Goal: Transaction & Acquisition: Purchase product/service

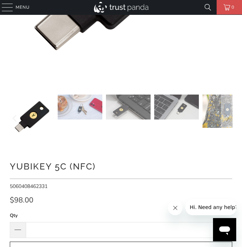
scroll to position [36, 0]
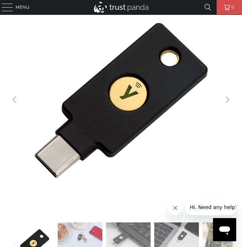
click at [226, 103] on icon "Next" at bounding box center [227, 100] width 7 height 134
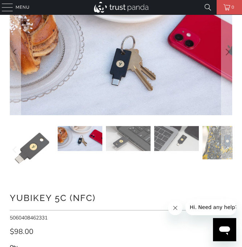
scroll to position [0, 0]
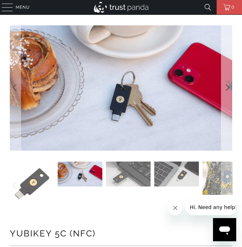
click at [227, 87] on icon "Next" at bounding box center [227, 87] width 7 height 75
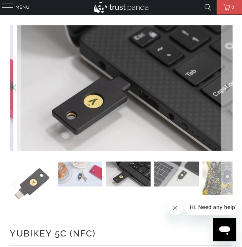
click at [227, 87] on icon "Next" at bounding box center [227, 87] width 7 height 75
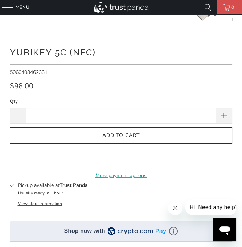
scroll to position [399, 0]
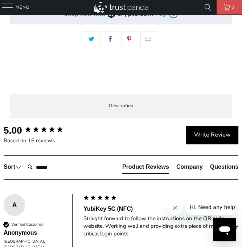
click at [0, 0] on span at bounding box center [0, 0] width 0 height 0
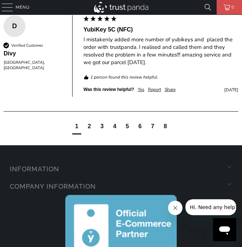
scroll to position [689, 0]
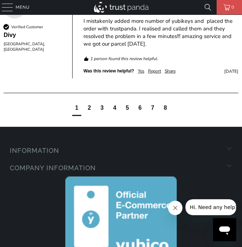
click at [98, 116] on div "3" at bounding box center [102, 108] width 9 height 13
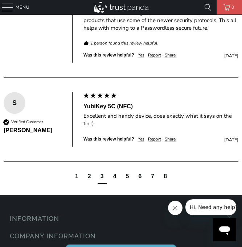
scroll to position [733, 0]
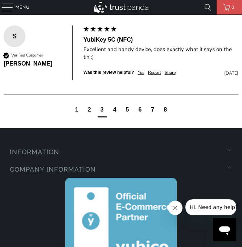
click at [90, 118] on div "2" at bounding box center [89, 110] width 9 height 13
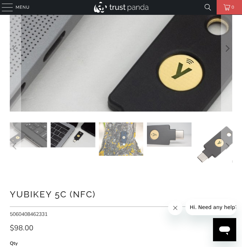
scroll to position [0, 0]
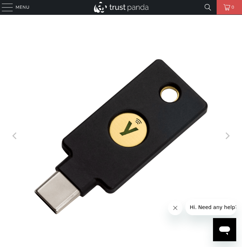
click at [8, 8] on div at bounding box center [7, 7] width 11 height 15
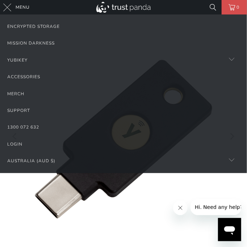
click at [142, 6] on img at bounding box center [124, 7] width 54 height 11
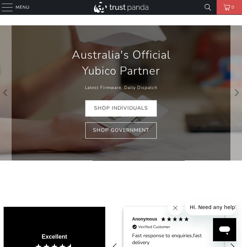
click at [240, 89] on button "Next" at bounding box center [236, 92] width 12 height 135
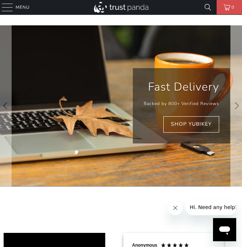
click at [231, 117] on button "Next" at bounding box center [236, 105] width 12 height 161
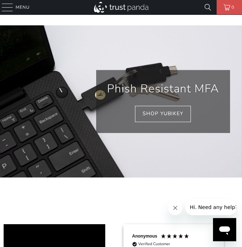
click at [5, 8] on div at bounding box center [7, 7] width 11 height 15
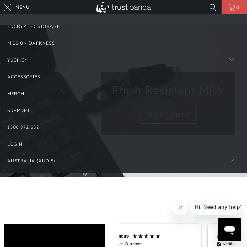
scroll to position [0, 113]
click at [218, 71] on link "Accessories" at bounding box center [123, 77] width 233 height 17
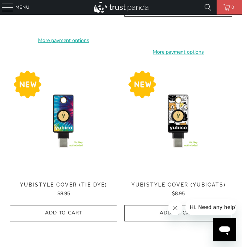
scroll to position [581, 0]
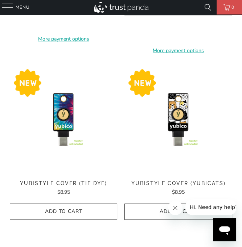
click at [179, 208] on button "Close message from company" at bounding box center [175, 208] width 15 height 15
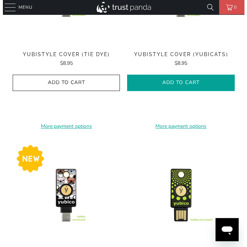
scroll to position [544, 0]
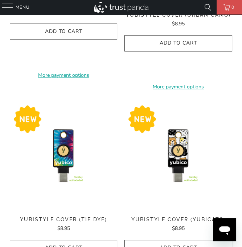
click at [9, 3] on div at bounding box center [7, 7] width 11 height 15
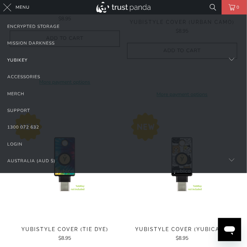
click at [225, 56] on link "YubiKey" at bounding box center [123, 60] width 233 height 17
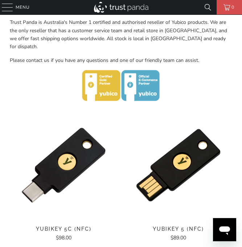
scroll to position [363, 0]
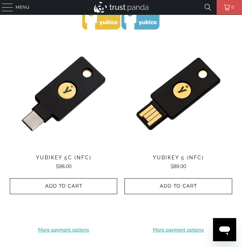
click at [73, 120] on img at bounding box center [64, 94] width 108 height 108
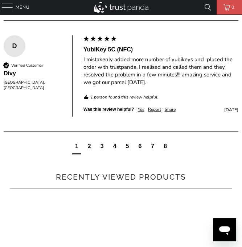
scroll to position [798, 0]
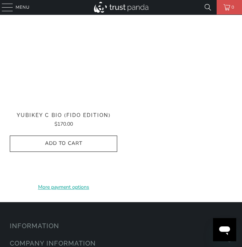
click at [0, 0] on div "Enterprise and Government" at bounding box center [0, 0] width 0 height 0
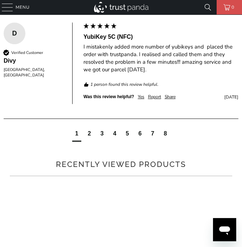
scroll to position [857, 0]
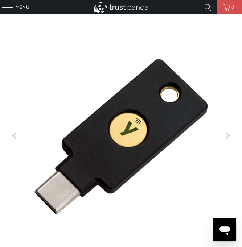
click at [224, 126] on icon "Next" at bounding box center [227, 137] width 7 height 134
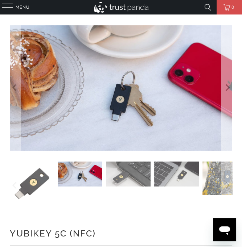
click at [224, 93] on icon "Next" at bounding box center [227, 87] width 7 height 75
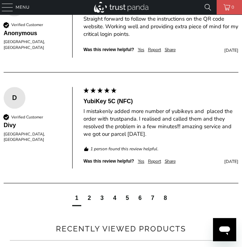
scroll to position [653, 0]
